Goal: Information Seeking & Learning: Learn about a topic

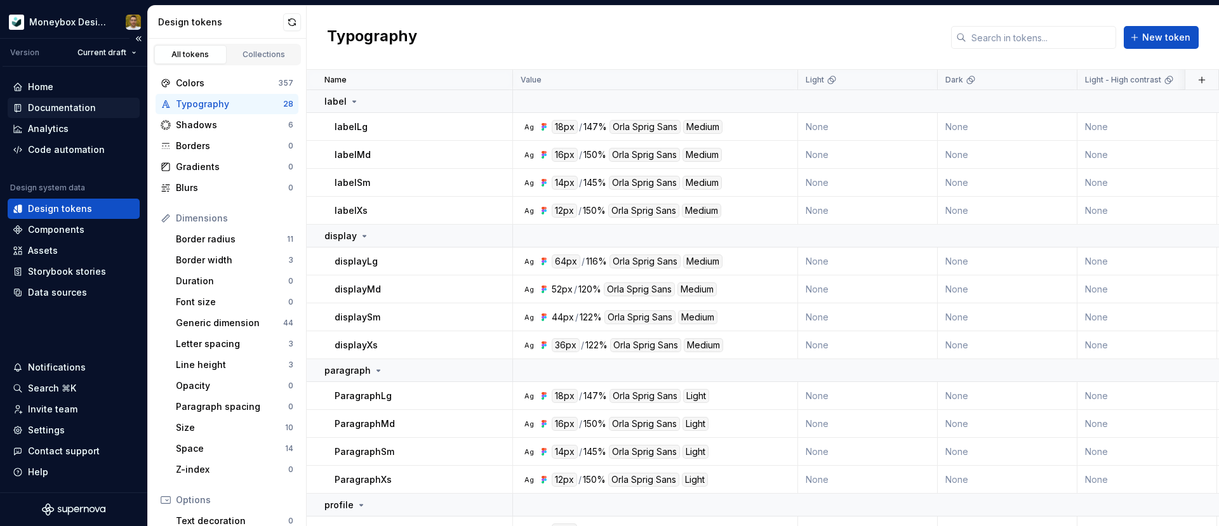
click at [92, 109] on div "Documentation" at bounding box center [62, 108] width 68 height 13
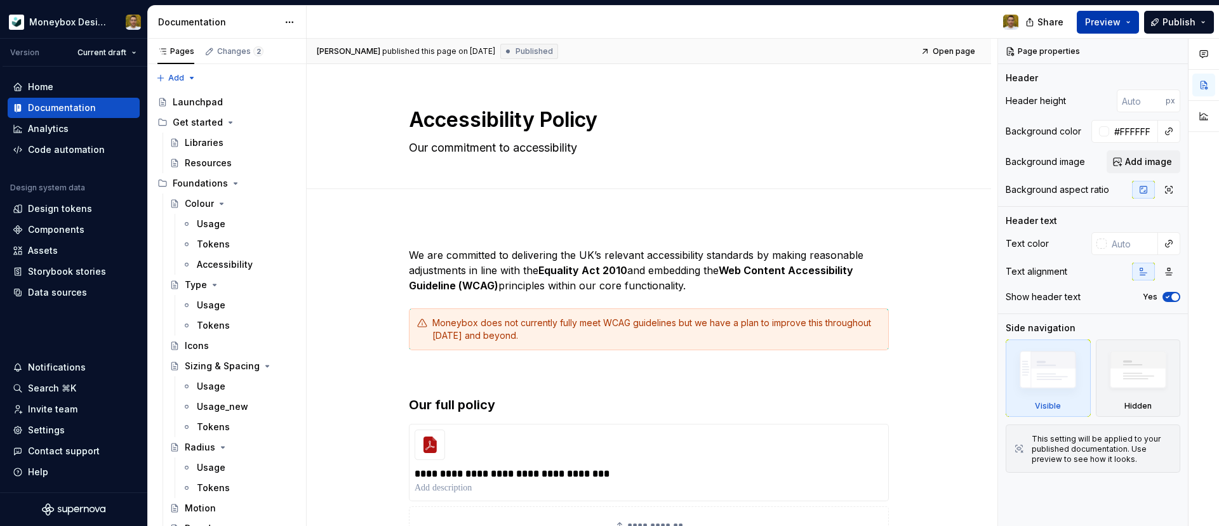
click at [1115, 17] on span "Preview" at bounding box center [1103, 22] width 36 height 13
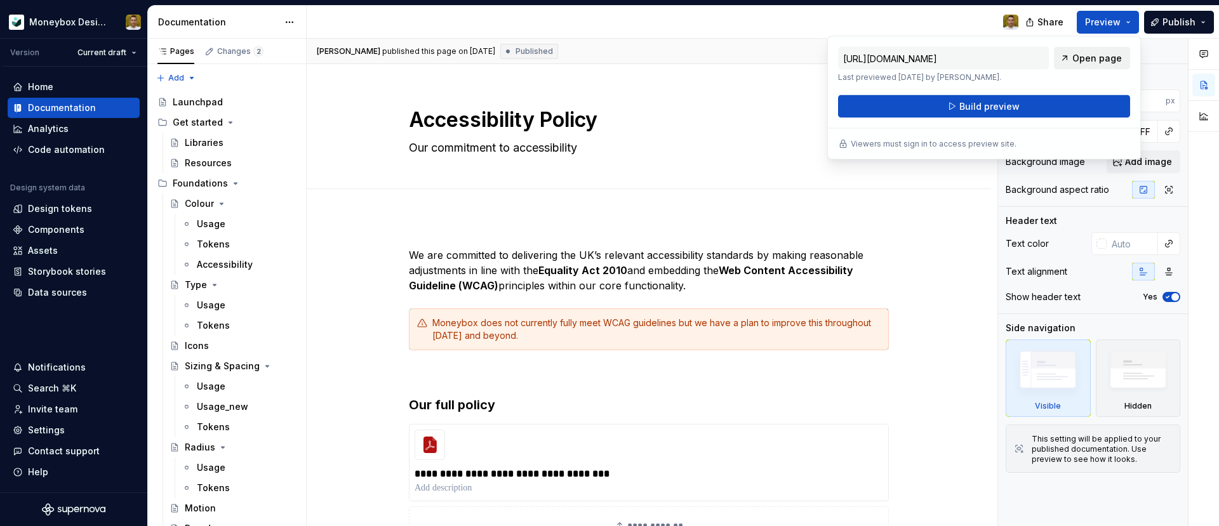
click at [1097, 63] on span "Open page" at bounding box center [1097, 58] width 50 height 13
type textarea "*"
click at [69, 221] on div "Components" at bounding box center [74, 230] width 132 height 20
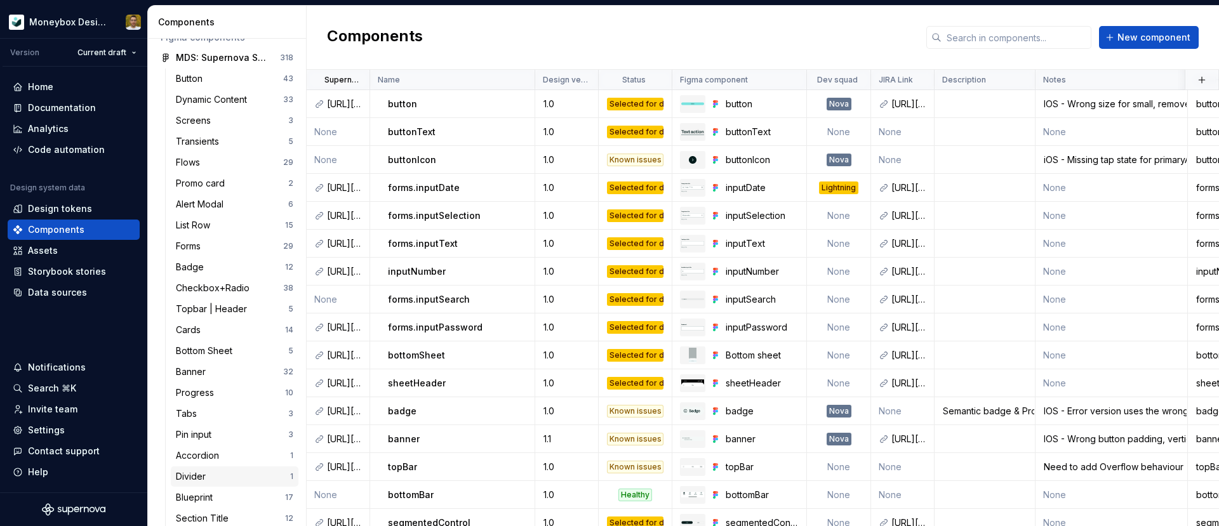
scroll to position [52, 0]
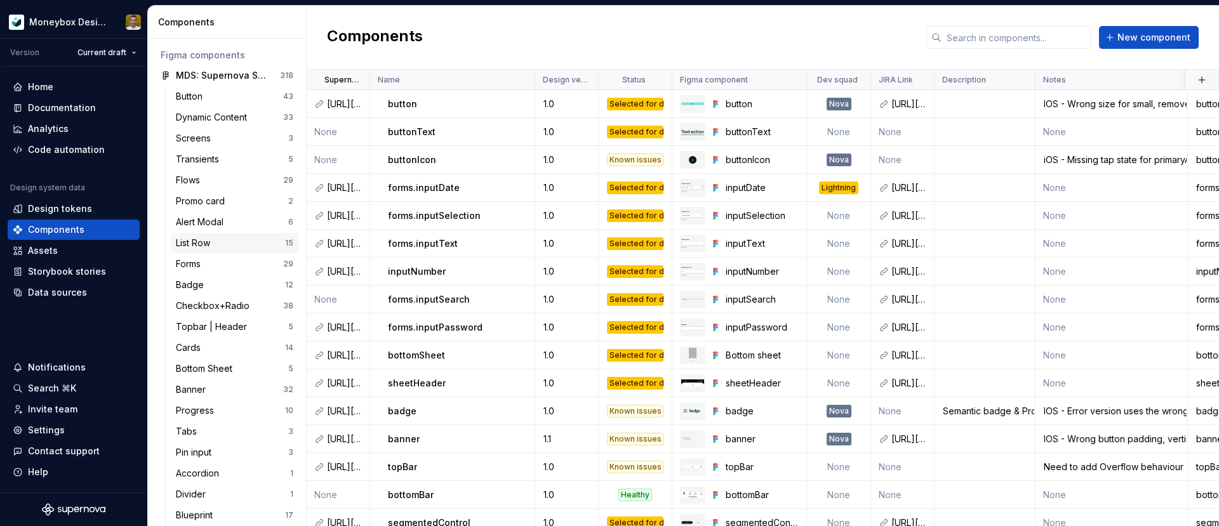
click at [243, 234] on div "List Row 15" at bounding box center [235, 243] width 128 height 20
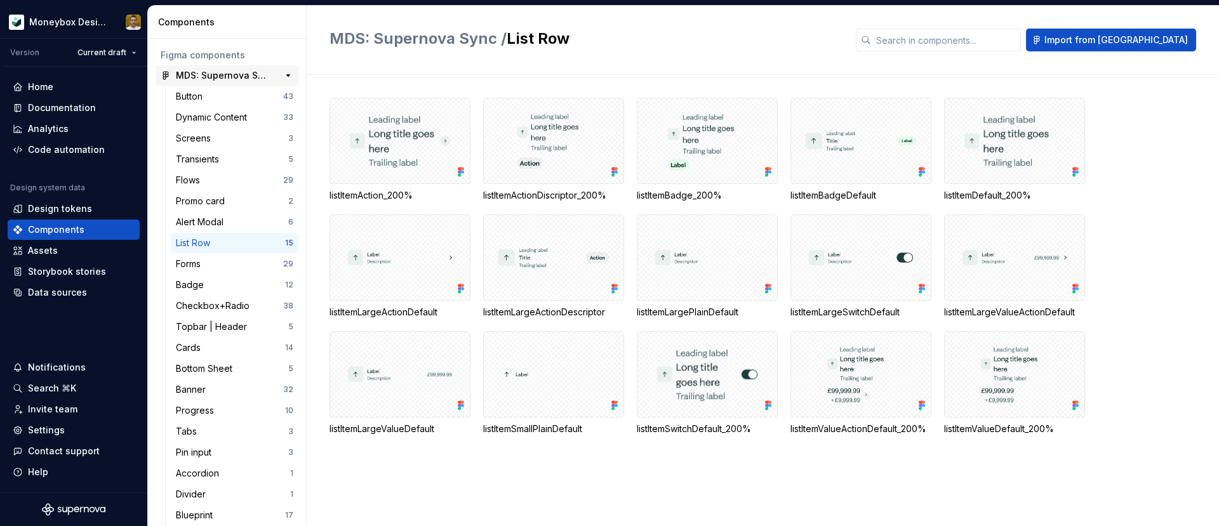
click at [243, 68] on div "MDS: Supernova Sync 318" at bounding box center [227, 75] width 143 height 20
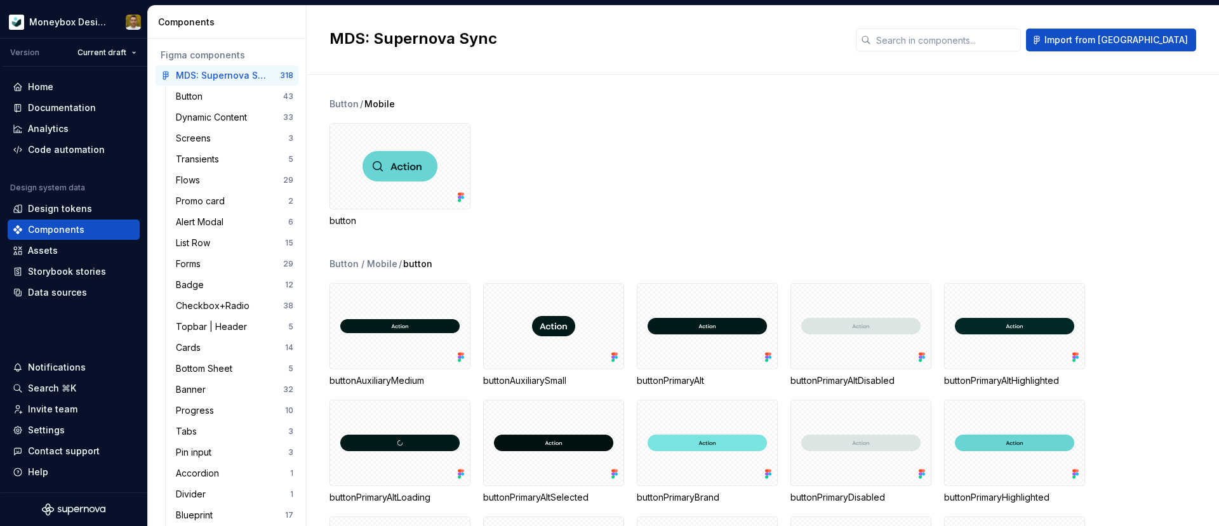
click at [239, 57] on div "Figma components" at bounding box center [227, 55] width 133 height 13
click at [211, 20] on div "Components" at bounding box center [229, 22] width 143 height 13
click at [82, 211] on div "Design tokens" at bounding box center [60, 208] width 64 height 13
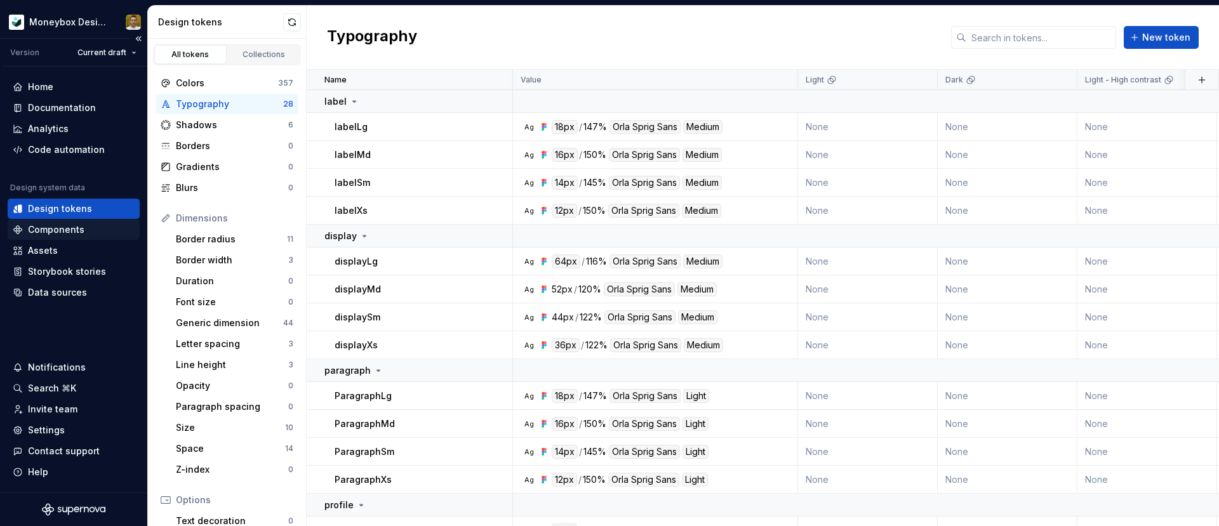
click at [74, 227] on div "Components" at bounding box center [56, 229] width 56 height 13
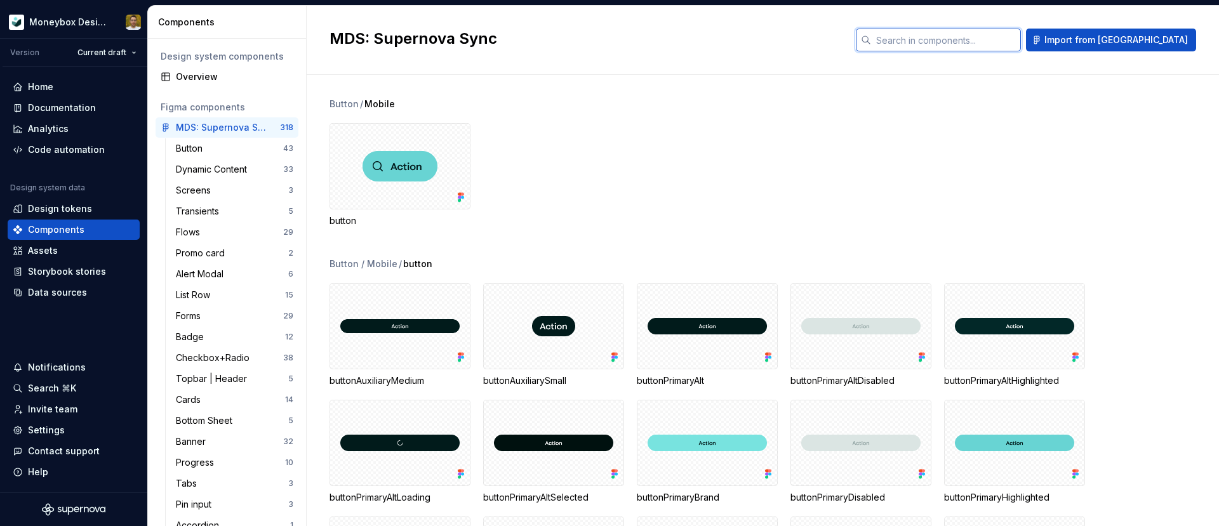
click at [1002, 46] on input "text" at bounding box center [946, 40] width 150 height 23
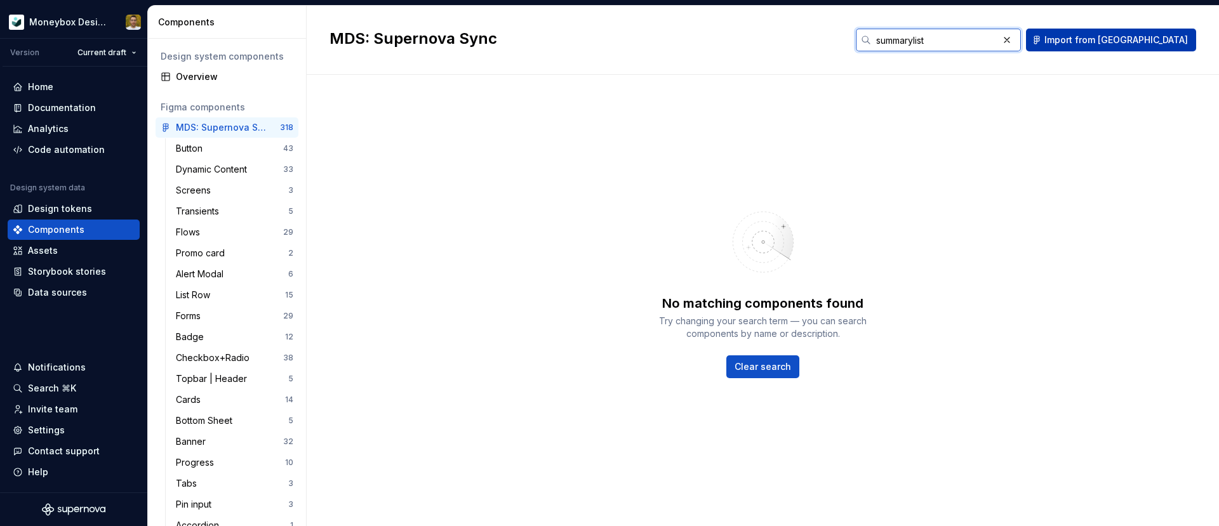
type input "summarylist"
click at [564, 150] on div "No matching components found Try changing your search term — you can search com…" at bounding box center [762, 288] width 866 height 380
click at [228, 71] on div "Overview" at bounding box center [234, 76] width 117 height 13
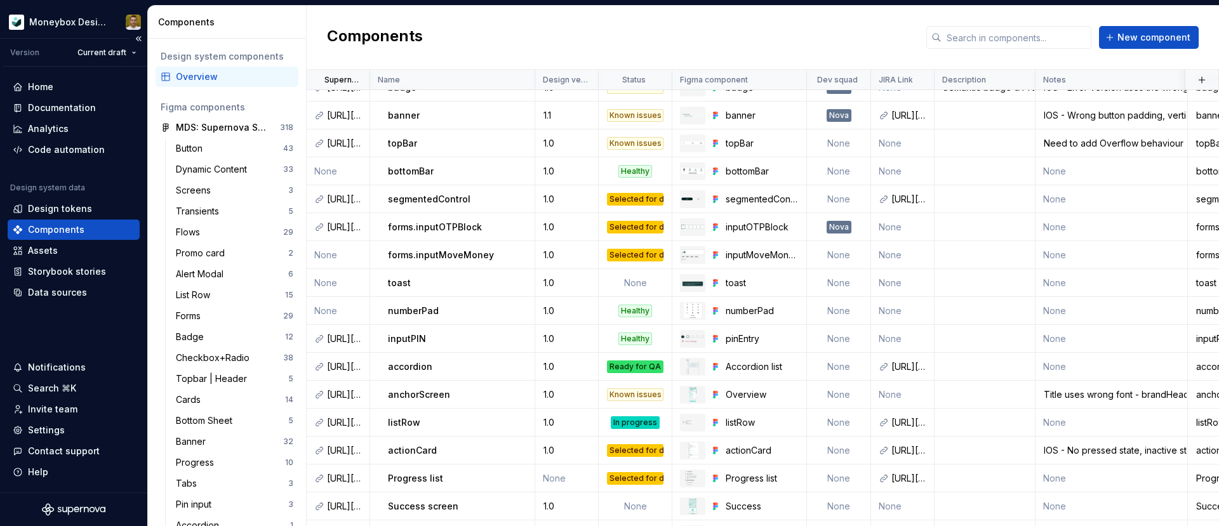
scroll to position [346, 0]
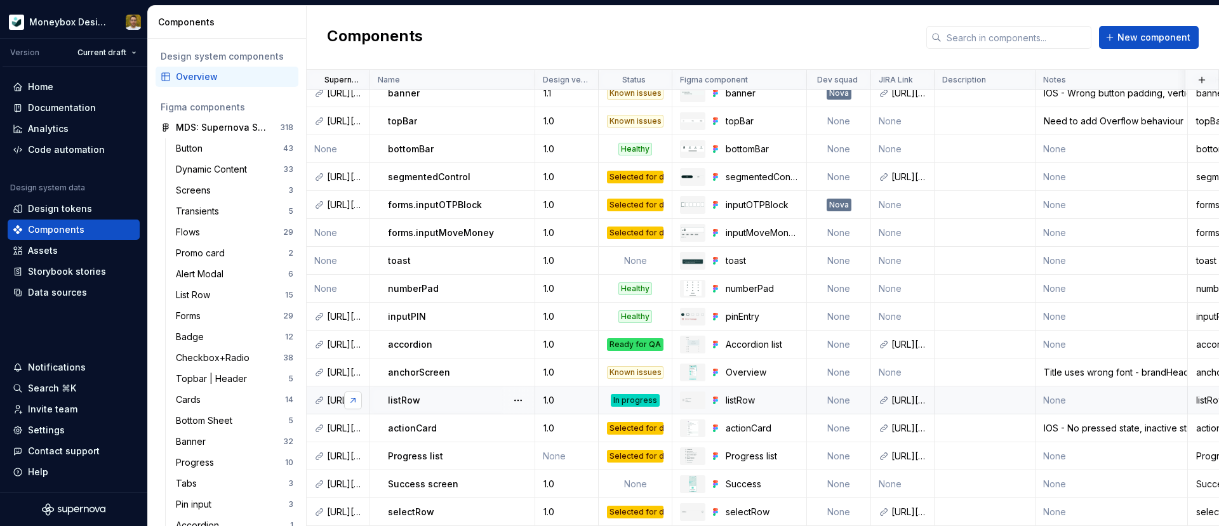
click at [347, 402] on link at bounding box center [353, 401] width 18 height 18
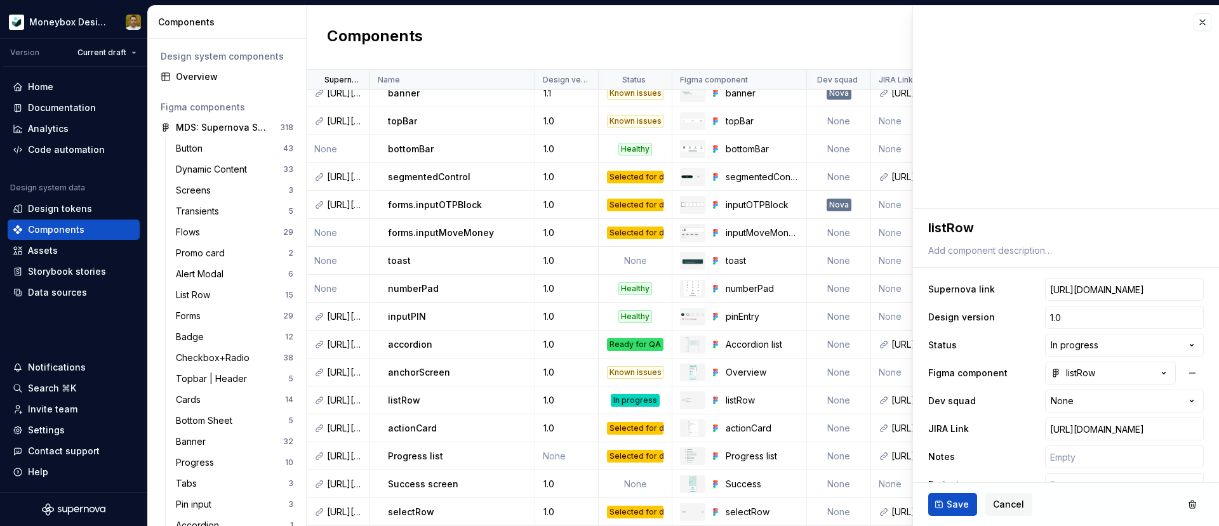
type textarea "*"
